Goal: Communication & Community: Connect with others

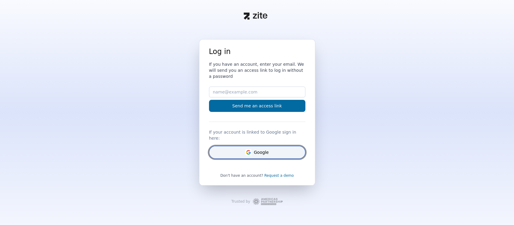
click at [258, 148] on button "Google" at bounding box center [257, 152] width 96 height 13
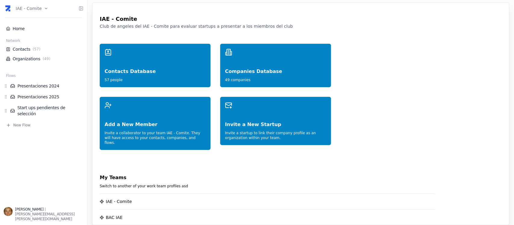
click at [44, 6] on html "IAE - Comite Home Network Contacts ( 57 ) Organizations ( 49 ) Flows Presentaci…" at bounding box center [257, 112] width 514 height 225
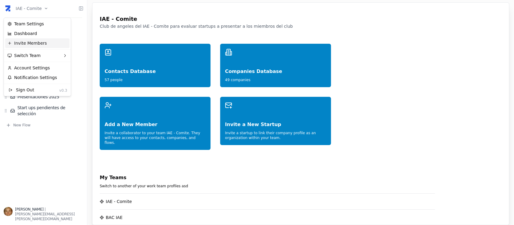
click at [44, 44] on div "Invite Members" at bounding box center [37, 43] width 64 height 10
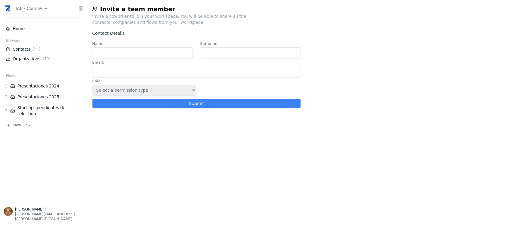
click at [138, 70] on input "Email :" at bounding box center [196, 71] width 208 height 11
paste input "[EMAIL_ADDRESS][DOMAIN_NAME]"
type input "[EMAIL_ADDRESS][DOMAIN_NAME]"
click at [136, 53] on input "Name" at bounding box center [142, 52] width 101 height 11
type input "[PERSON_NAME]"
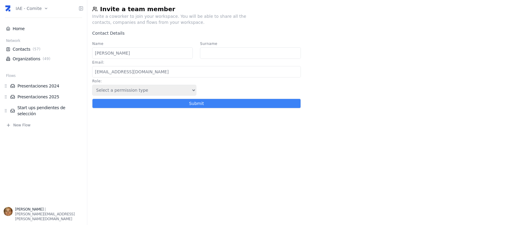
click at [226, 53] on input "Surname" at bounding box center [250, 52] width 101 height 11
type input "Costa"
click at [191, 90] on select "Select a permission type Admin Guest Endorser" at bounding box center [144, 90] width 104 height 11
select select "5"
click at [92, 86] on select "Select a permission type Admin Guest Endorser" at bounding box center [144, 90] width 104 height 11
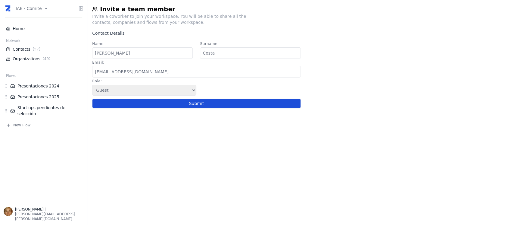
click at [183, 108] on button "Submit" at bounding box center [196, 104] width 208 height 10
select select
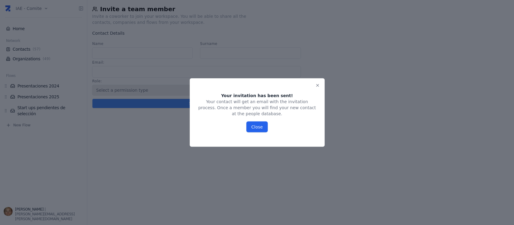
click at [250, 122] on button "Close" at bounding box center [256, 126] width 21 height 11
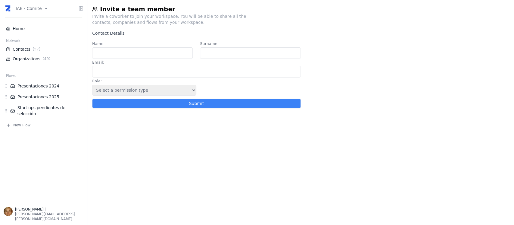
click at [101, 52] on input "Name" at bounding box center [142, 52] width 101 height 11
type input "Iñigo"
click at [259, 58] on input "Surname" at bounding box center [250, 52] width 101 height 11
type input "Flores Piran"
click at [167, 71] on input "Email :" at bounding box center [196, 71] width 208 height 11
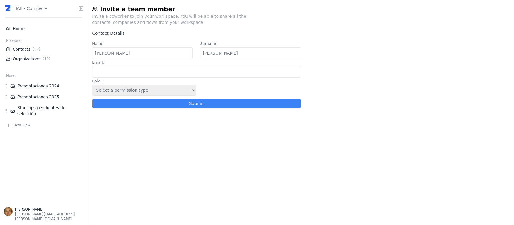
click at [42, 6] on html "IAE - Comite Home Network Contacts ( 57 ) Organizations ( 49 ) Flows Presentaci…" at bounding box center [257, 112] width 514 height 225
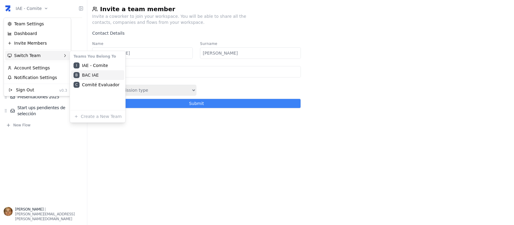
click at [85, 76] on div "B BAC IAE" at bounding box center [97, 75] width 53 height 10
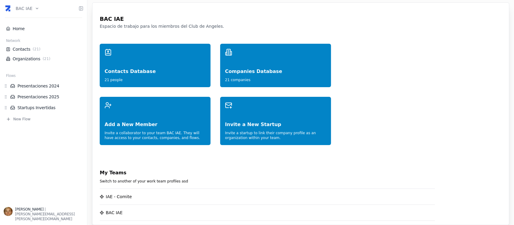
click at [33, 8] on html "BAC IAE Home Network Contacts ( 21 ) Organizations ( 21 ) Flows Presentaciones …" at bounding box center [257, 112] width 514 height 225
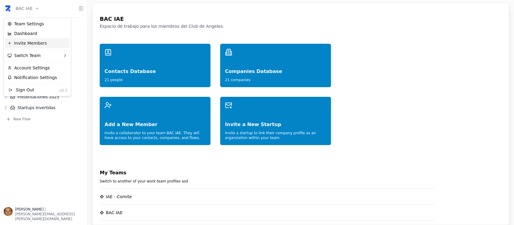
click at [36, 45] on div "Invite Members" at bounding box center [37, 43] width 64 height 10
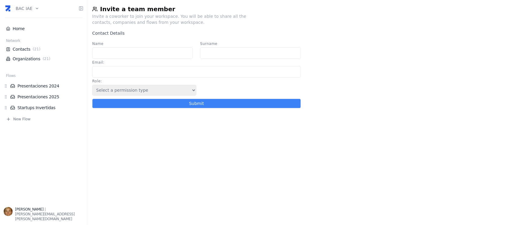
click at [145, 55] on input "Name" at bounding box center [142, 52] width 101 height 11
click at [107, 76] on input "Email :" at bounding box center [196, 71] width 208 height 11
paste input "fcosta@naaloo.io"
type input "fcosta@naaloo.io"
click at [124, 53] on input "Name" at bounding box center [142, 52] width 101 height 11
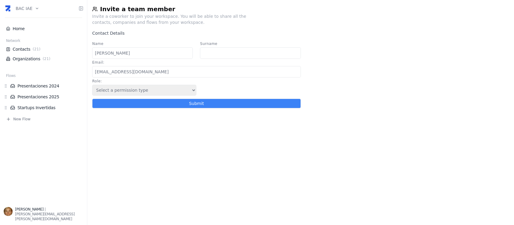
type input "Francisco"
click at [217, 55] on input "Surname" at bounding box center [250, 52] width 101 height 11
type input "Costa"
click at [187, 89] on select "Select a permission type Admin Guest Endorser" at bounding box center [144, 90] width 104 height 11
select select "5"
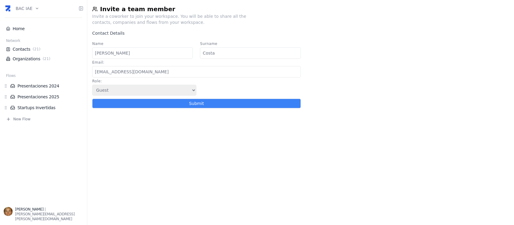
click at [92, 86] on select "Select a permission type Admin Guest Endorser" at bounding box center [144, 90] width 104 height 11
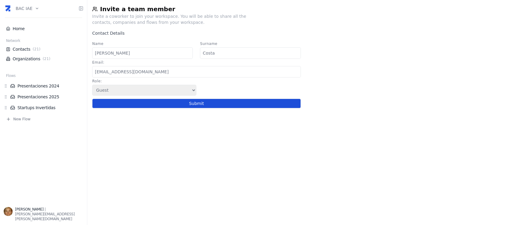
click at [168, 105] on button "Submit" at bounding box center [196, 104] width 208 height 10
select select
click at [169, 106] on button "Submit" at bounding box center [196, 104] width 208 height 10
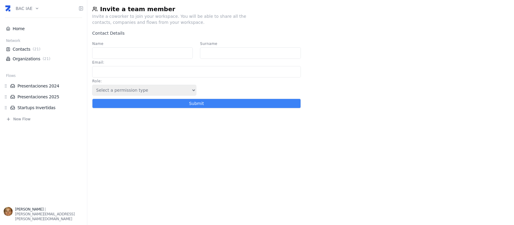
click at [176, 74] on input "Email :" at bounding box center [196, 71] width 208 height 11
paste input "iniflores@gmail.com"
type input "iniflores@gmail.com"
click at [131, 55] on input "Name" at bounding box center [142, 52] width 101 height 11
type input "Iñigo"
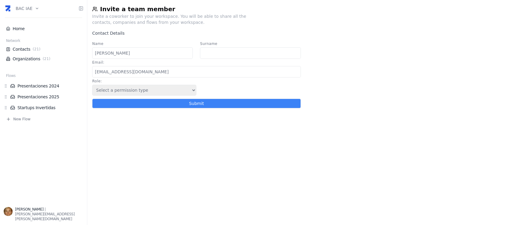
click at [242, 50] on input "Surname" at bounding box center [250, 52] width 101 height 11
type input "Flores Pirán"
click at [183, 95] on select "Select a permission type Admin Guest Endorser" at bounding box center [144, 90] width 104 height 11
select select "5"
click at [92, 86] on select "Select a permission type Admin Guest Endorser" at bounding box center [144, 90] width 104 height 11
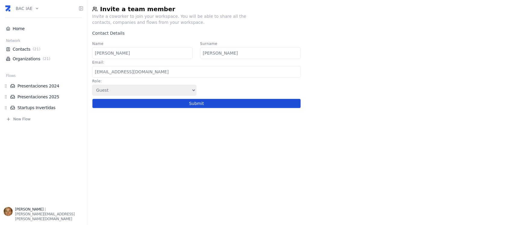
click at [170, 106] on button "Submit" at bounding box center [196, 104] width 208 height 10
select select
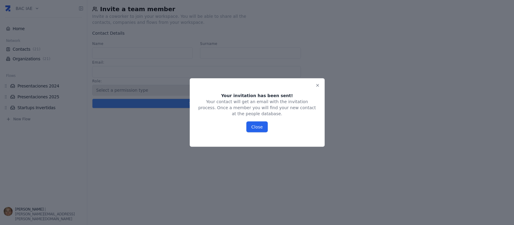
click at [259, 122] on button "Close" at bounding box center [256, 126] width 21 height 11
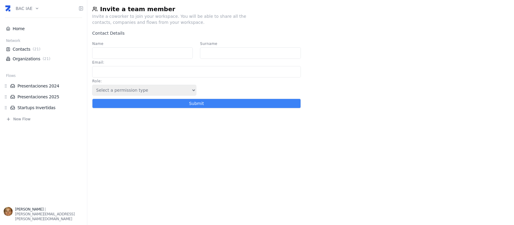
click at [97, 57] on input "Name" at bounding box center [142, 52] width 101 height 11
click at [130, 71] on input "Email :" at bounding box center [196, 71] width 208 height 11
paste input "fcosta@naaloo.io"
type input "fcosta@naaloo.io"
click at [140, 55] on input "Name" at bounding box center [142, 52] width 101 height 11
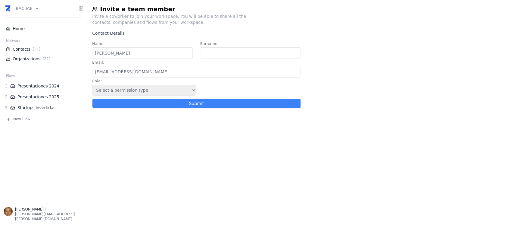
type input "Francisco"
click at [228, 47] on div "Surname" at bounding box center [250, 51] width 101 height 19
click at [226, 52] on input "Surname" at bounding box center [250, 52] width 101 height 11
type input "Costa"
click at [172, 143] on div "Invite a team member Invite a coworker to join your workspace. You will be able…" at bounding box center [300, 112] width 427 height 225
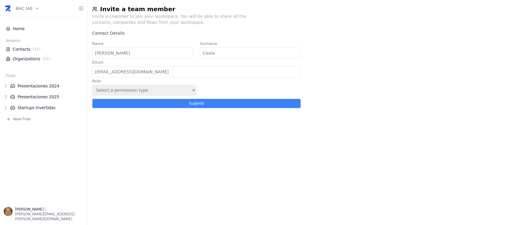
click at [159, 94] on select "Select a permission type Admin Guest Endorser" at bounding box center [144, 90] width 104 height 11
select select "5"
click at [92, 86] on select "Select a permission type Admin Guest Endorser" at bounding box center [144, 90] width 104 height 11
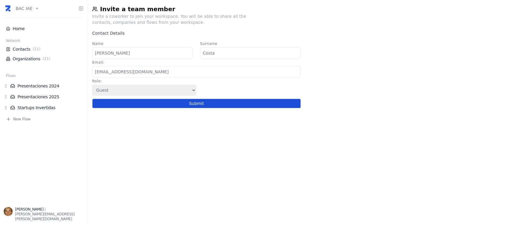
click at [196, 105] on button "Submit" at bounding box center [196, 104] width 208 height 10
select select
